Goal: Information Seeking & Learning: Learn about a topic

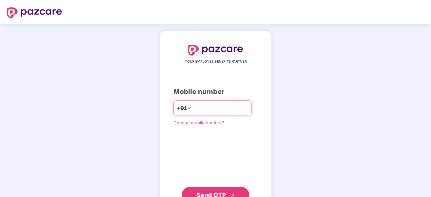
scroll to position [26, 0]
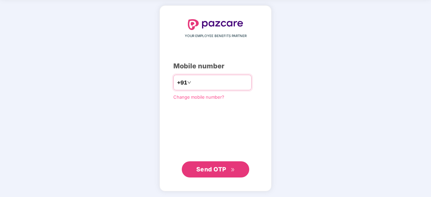
click at [214, 85] on input "number" at bounding box center [220, 82] width 55 height 11
type input "**********"
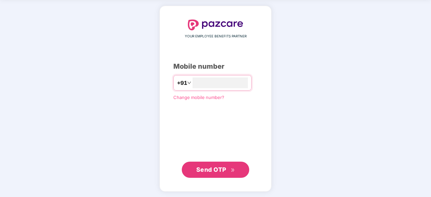
click at [208, 172] on span "Send OTP" at bounding box center [211, 169] width 30 height 7
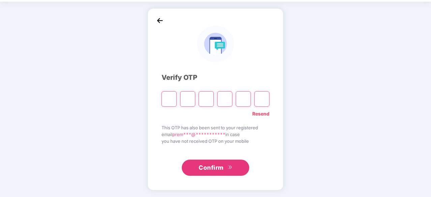
scroll to position [22, 0]
type input "*"
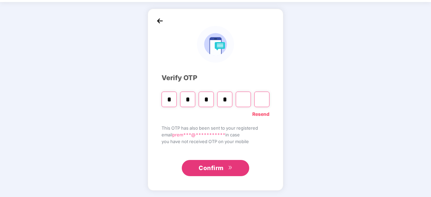
type input "*"
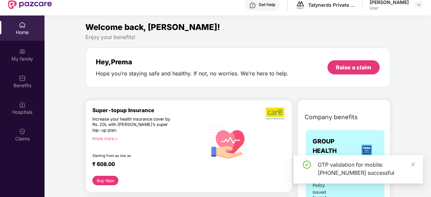
scroll to position [0, 0]
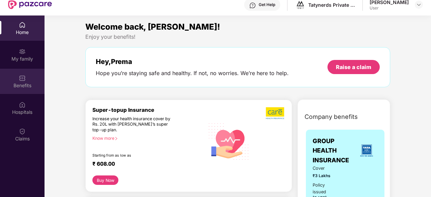
click at [27, 83] on div "Benefits" at bounding box center [22, 85] width 45 height 7
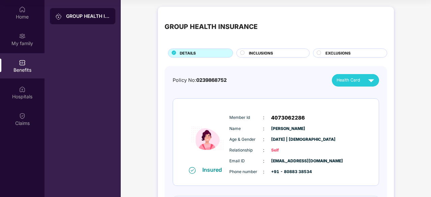
click at [268, 55] on span "INCLUSIONS" at bounding box center [261, 53] width 24 height 6
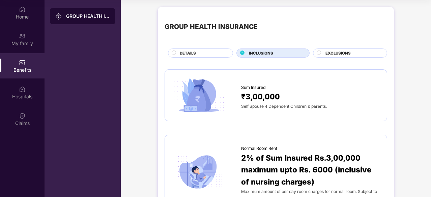
click at [204, 52] on div "DETAILS" at bounding box center [202, 53] width 53 height 7
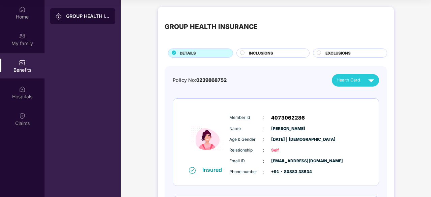
click at [277, 52] on div "INCLUSIONS" at bounding box center [276, 53] width 60 height 7
